Goal: Task Accomplishment & Management: Use online tool/utility

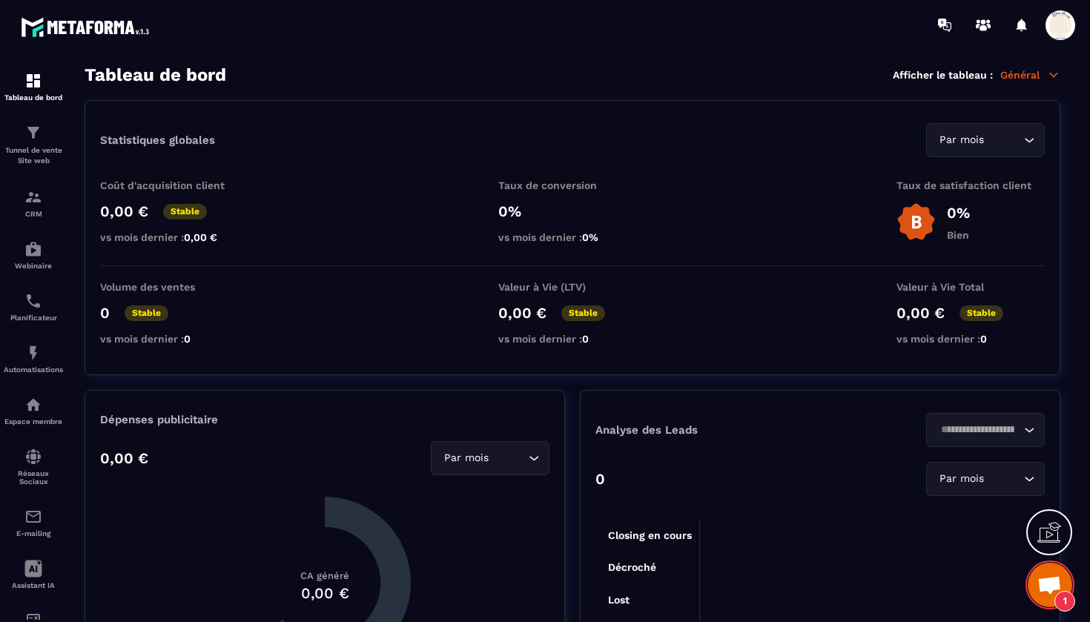
scroll to position [14559, 0]
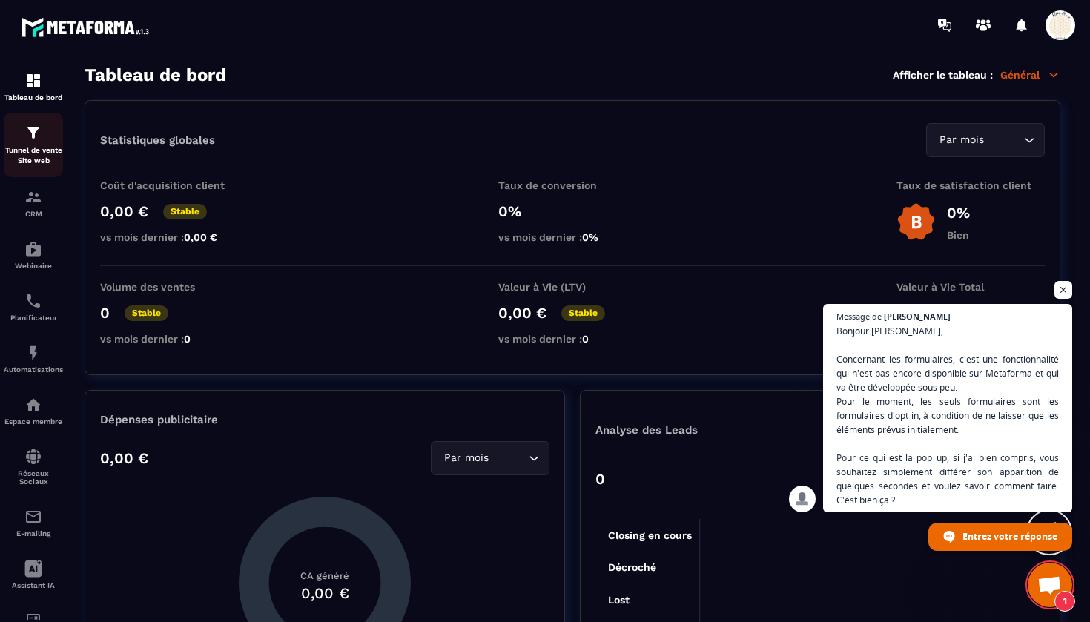
click at [45, 137] on div "Tunnel de vente Site web" at bounding box center [33, 145] width 59 height 42
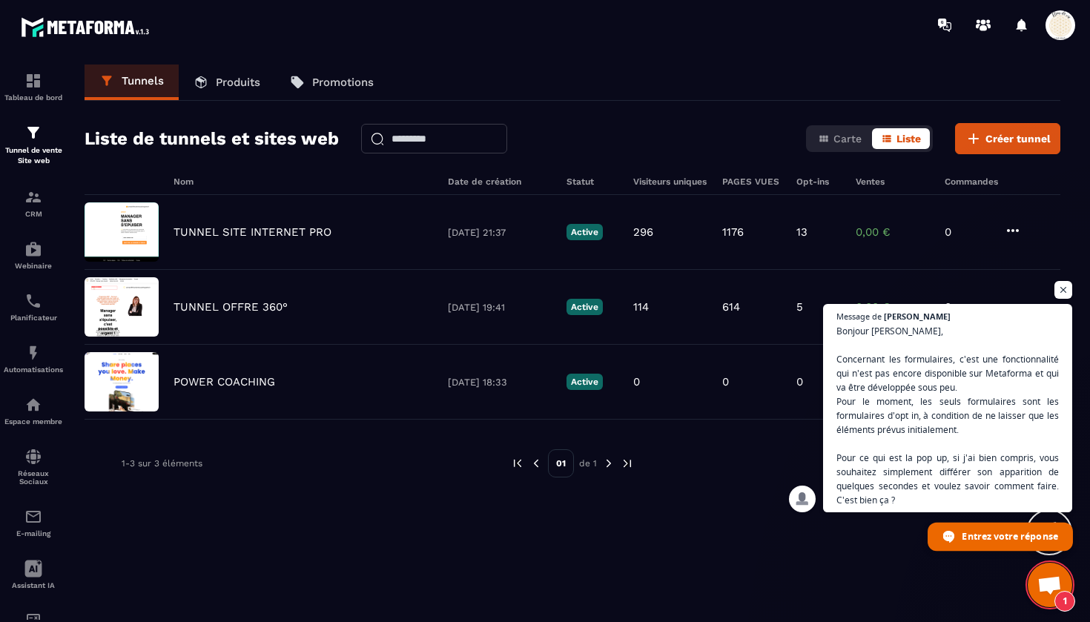
click at [993, 537] on span "Entrez votre réponse" at bounding box center [1010, 536] width 96 height 26
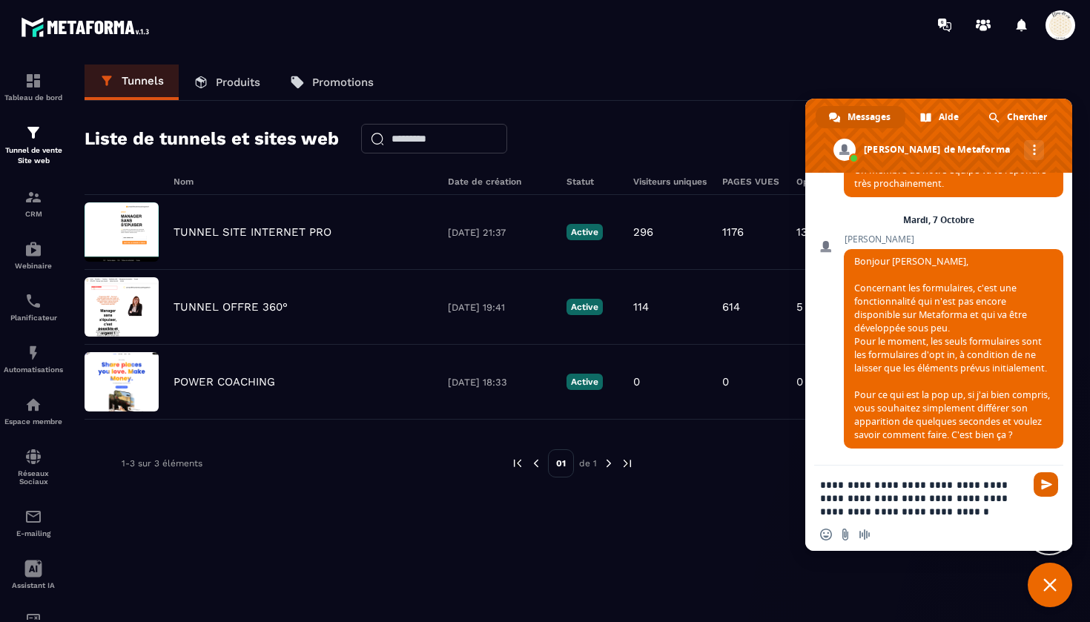
type textarea "**********"
click at [1046, 489] on span "Envoyer" at bounding box center [1046, 484] width 11 height 11
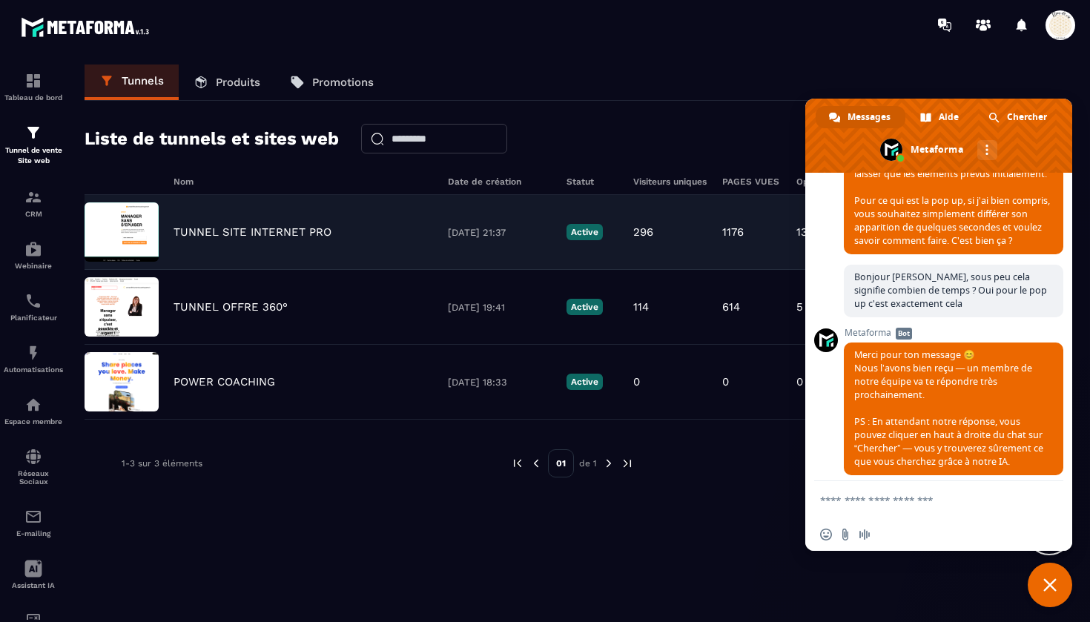
scroll to position [14780, 0]
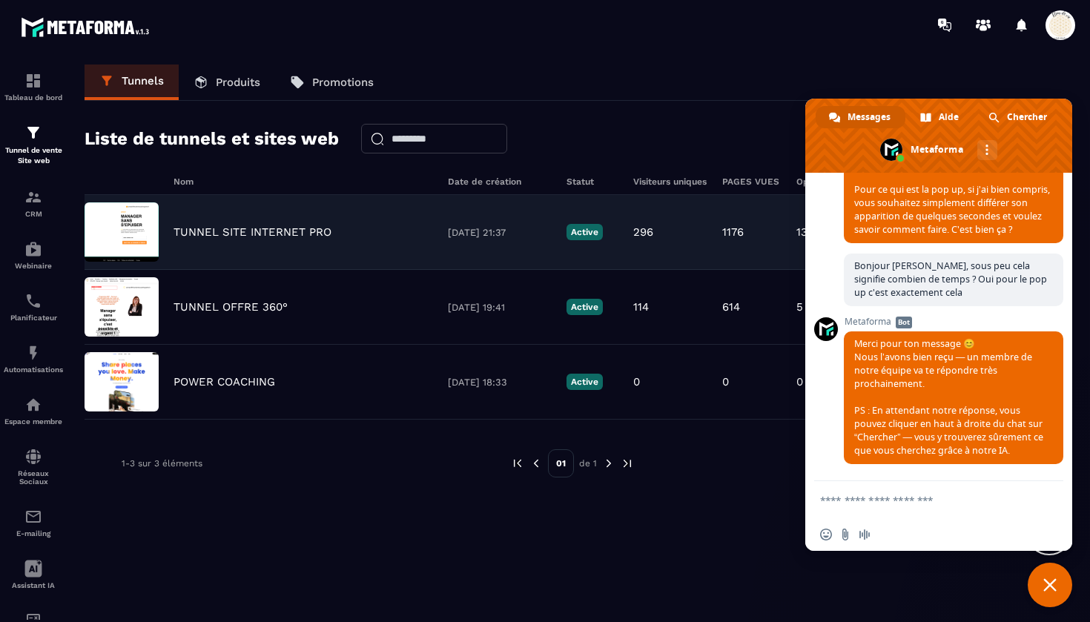
click at [286, 234] on p "TUNNEL SITE INTERNET PRO" at bounding box center [252, 231] width 158 height 13
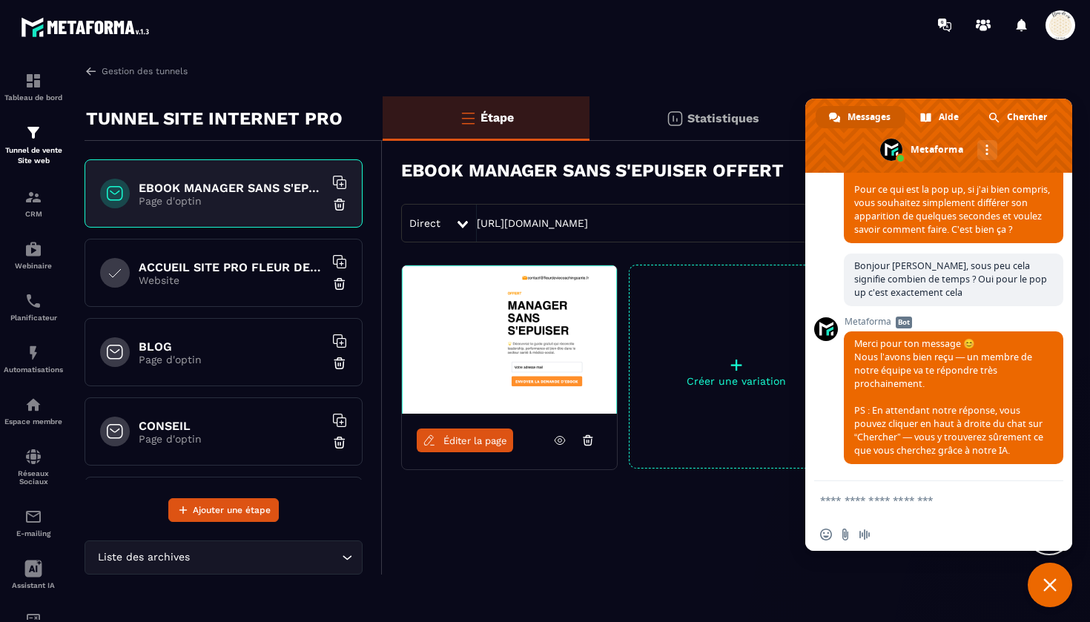
click at [271, 256] on div "ACCUEIL SITE PRO FLEUR DE VIE Website" at bounding box center [224, 273] width 278 height 68
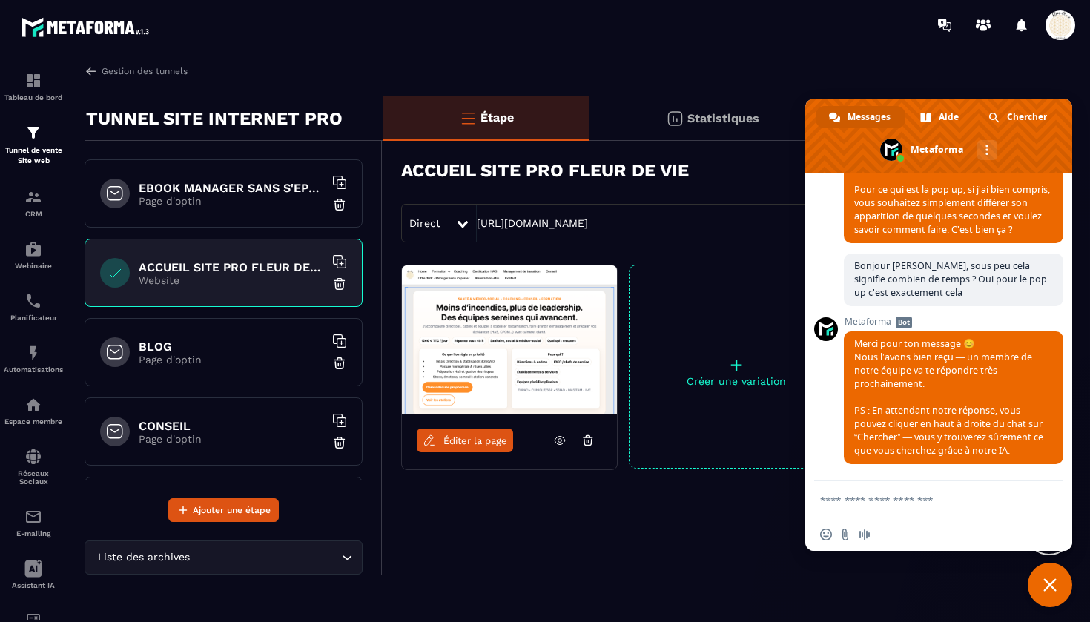
click at [1050, 586] on span "Fermer le chat" at bounding box center [1049, 584] width 13 height 13
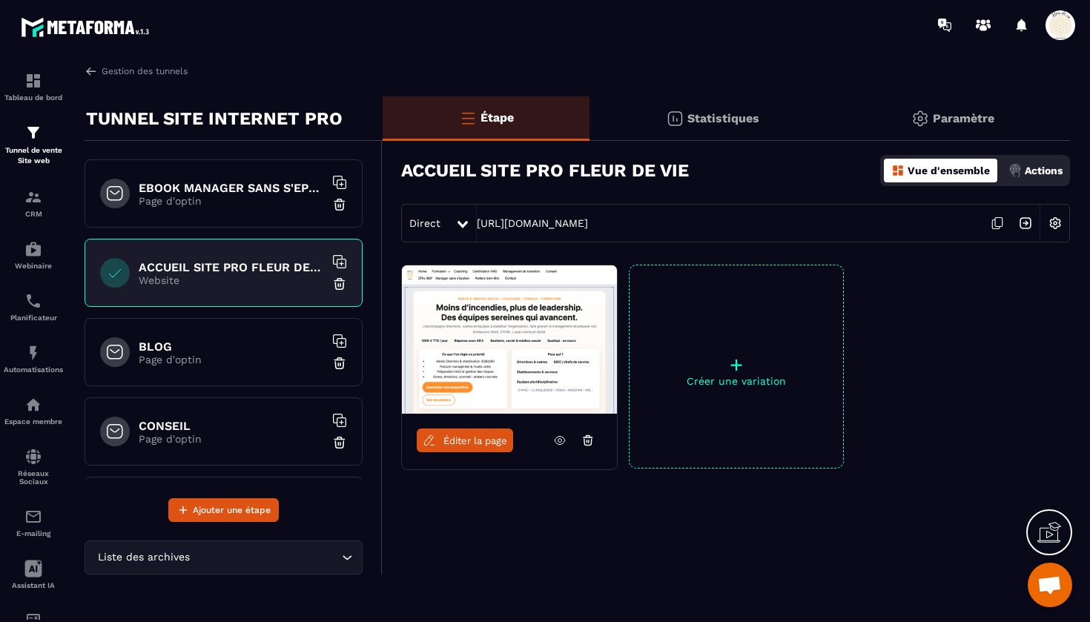
click at [996, 220] on icon at bounding box center [997, 223] width 28 height 28
click at [34, 124] on img at bounding box center [33, 133] width 18 height 18
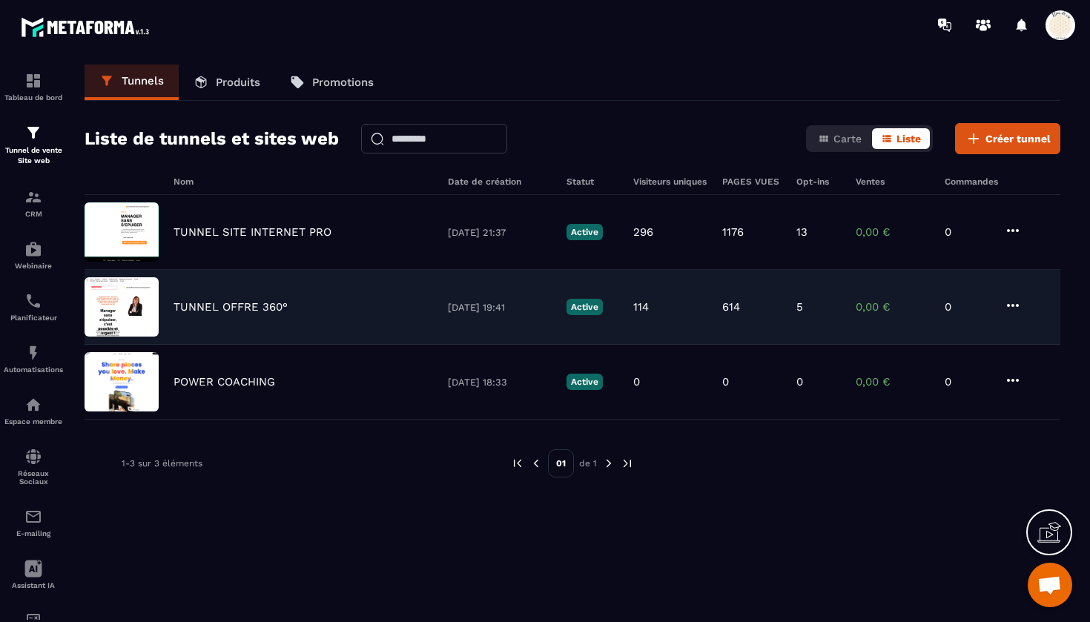
click at [204, 314] on div "TUNNEL OFFRE 360° [DATE] 19:41 Active 114 614 5 0,00 € 0" at bounding box center [573, 307] width 976 height 75
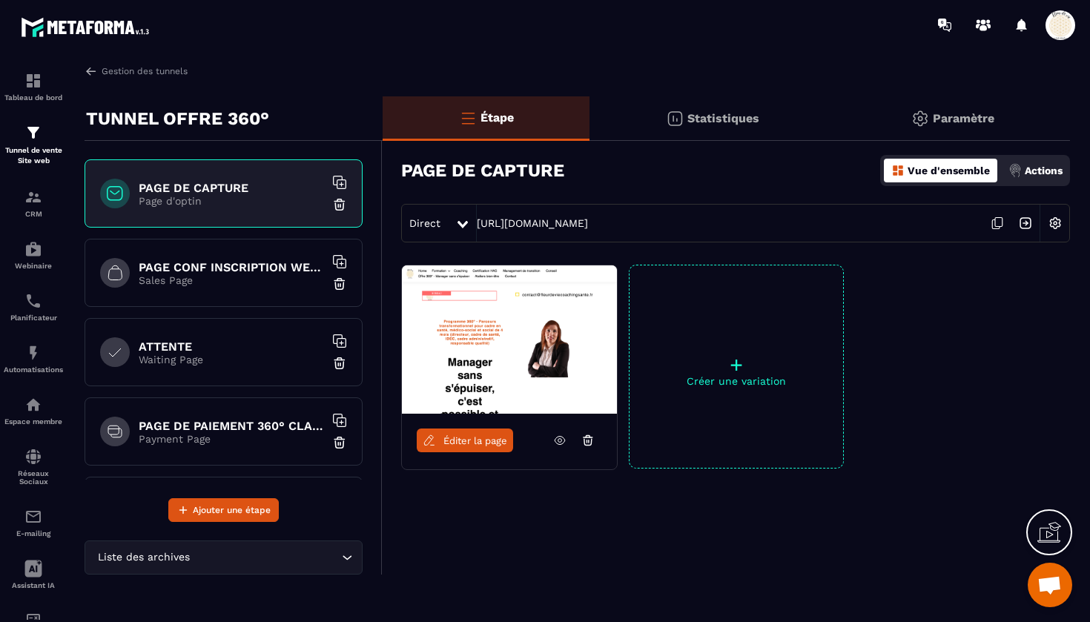
click at [478, 440] on span "Éditer la page" at bounding box center [475, 440] width 64 height 11
